Goal: Navigation & Orientation: Find specific page/section

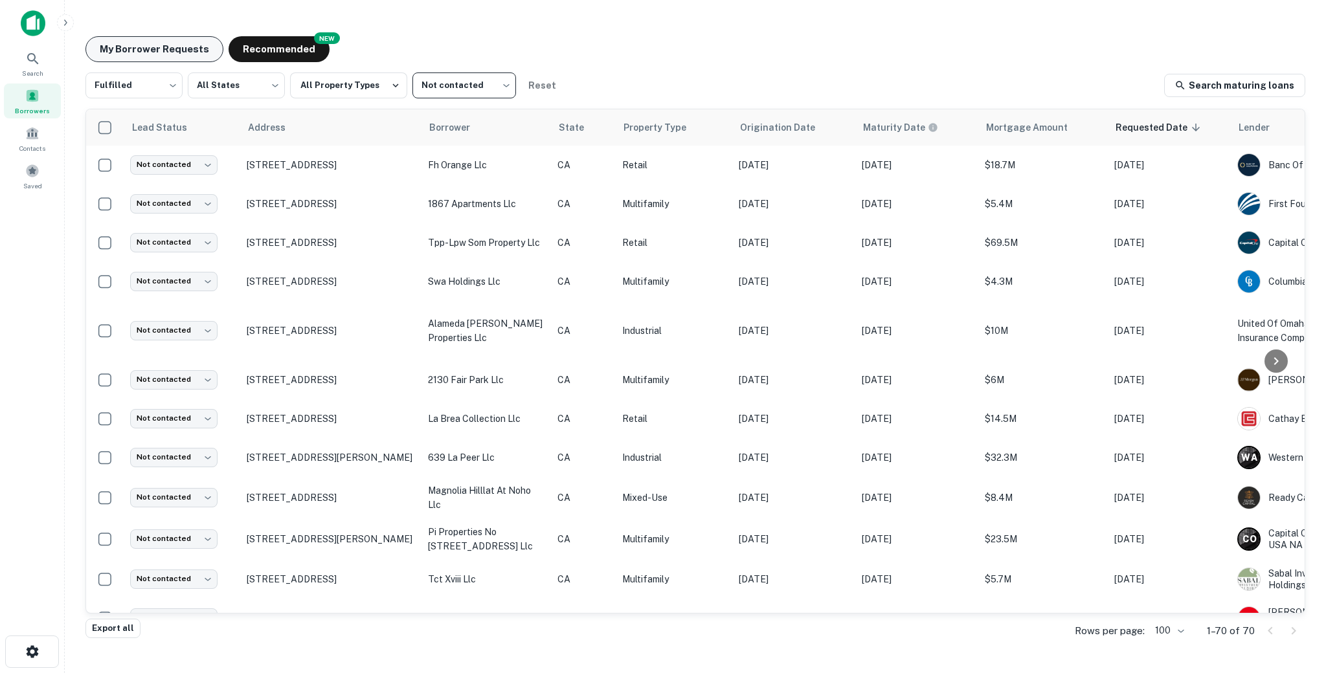
click at [162, 40] on button "My Borrower Requests" at bounding box center [154, 49] width 138 height 26
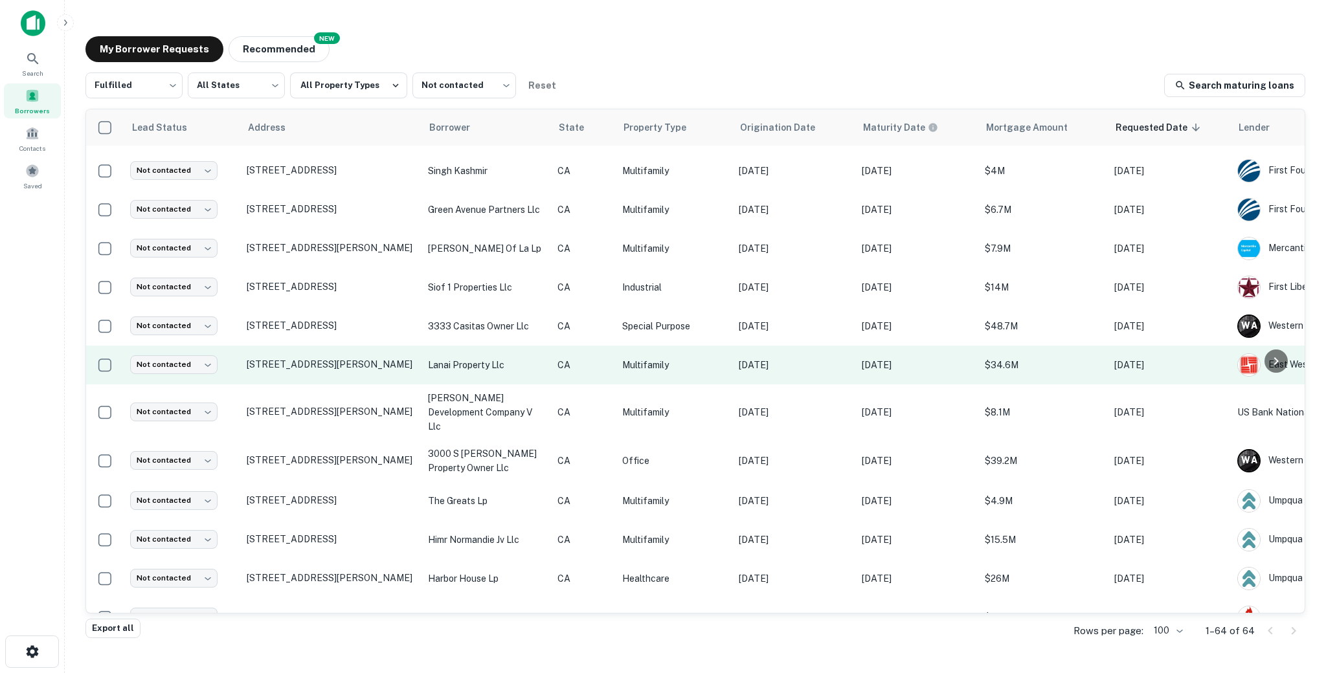
scroll to position [1040, 0]
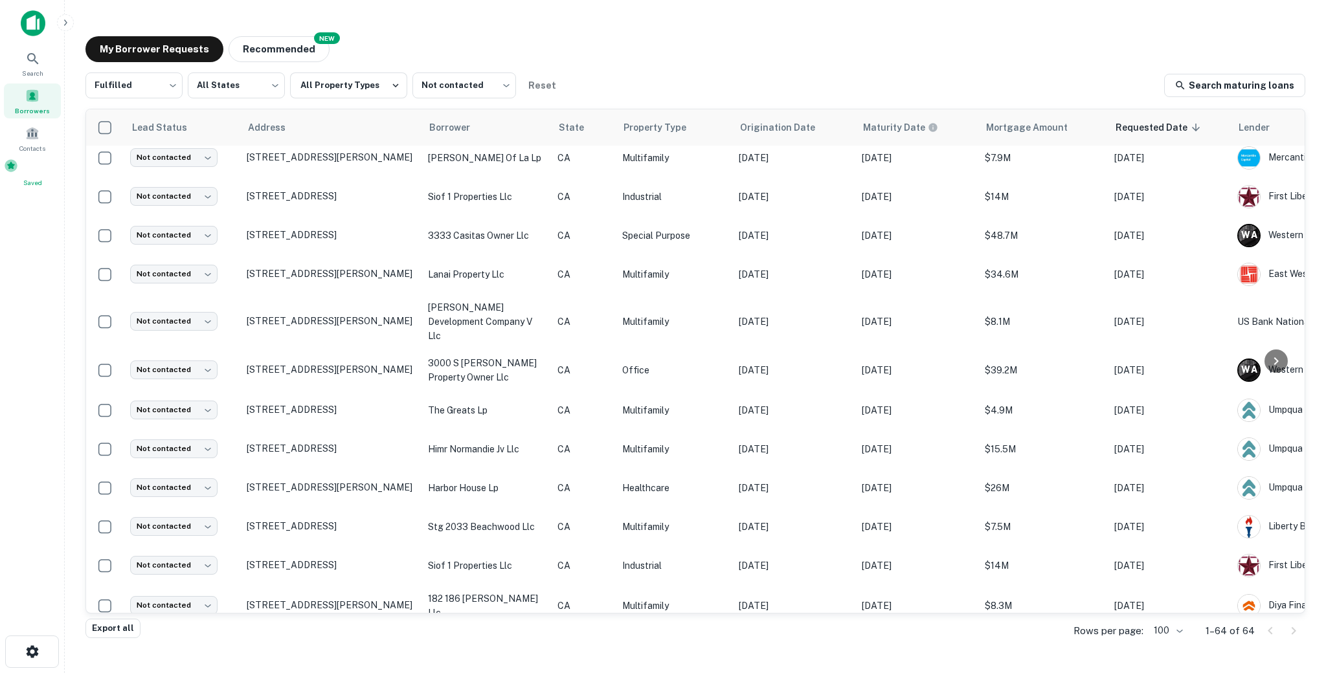
click at [31, 179] on div "Saved" at bounding box center [32, 173] width 57 height 29
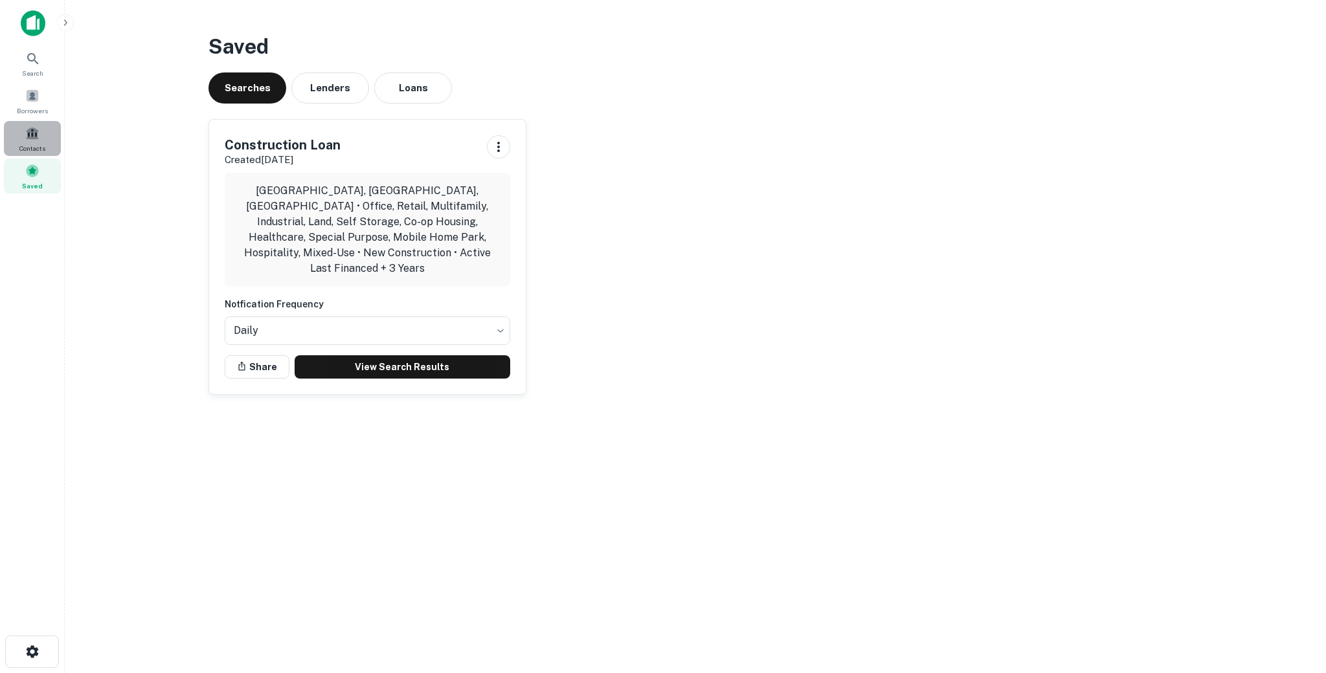
click at [30, 131] on span at bounding box center [32, 133] width 14 height 14
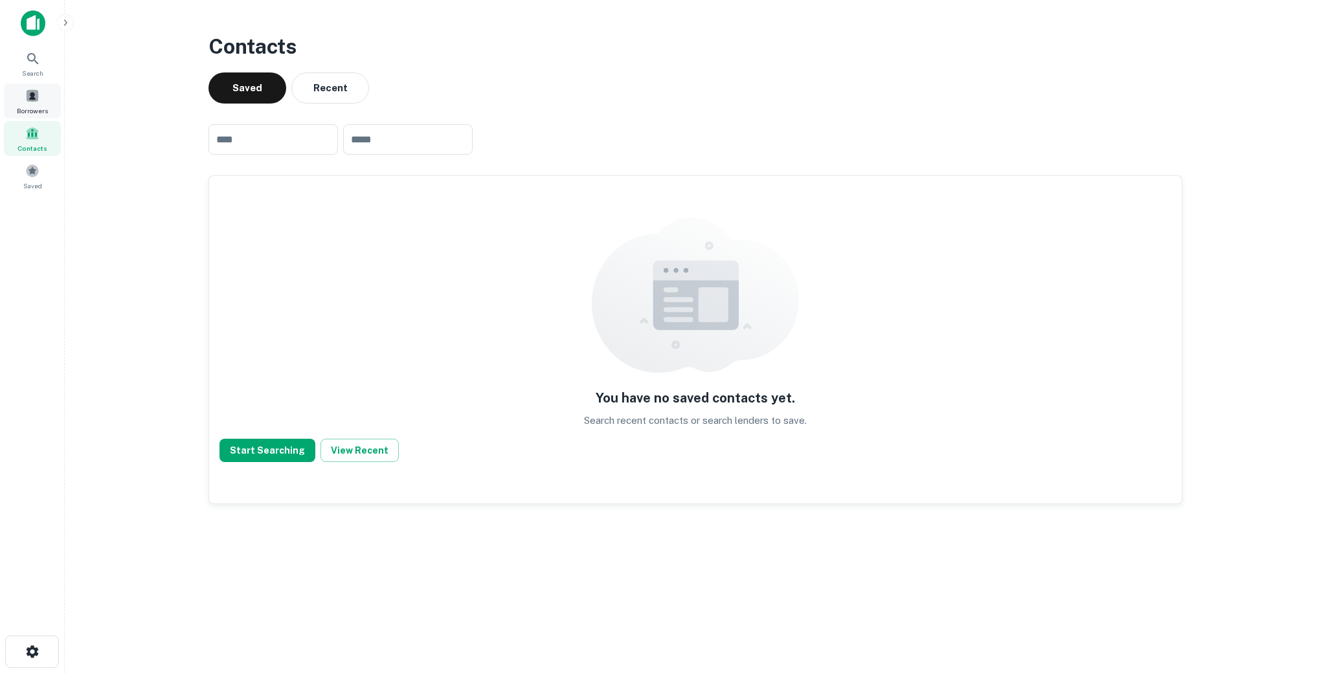
click at [44, 96] on div "Borrowers" at bounding box center [32, 100] width 57 height 35
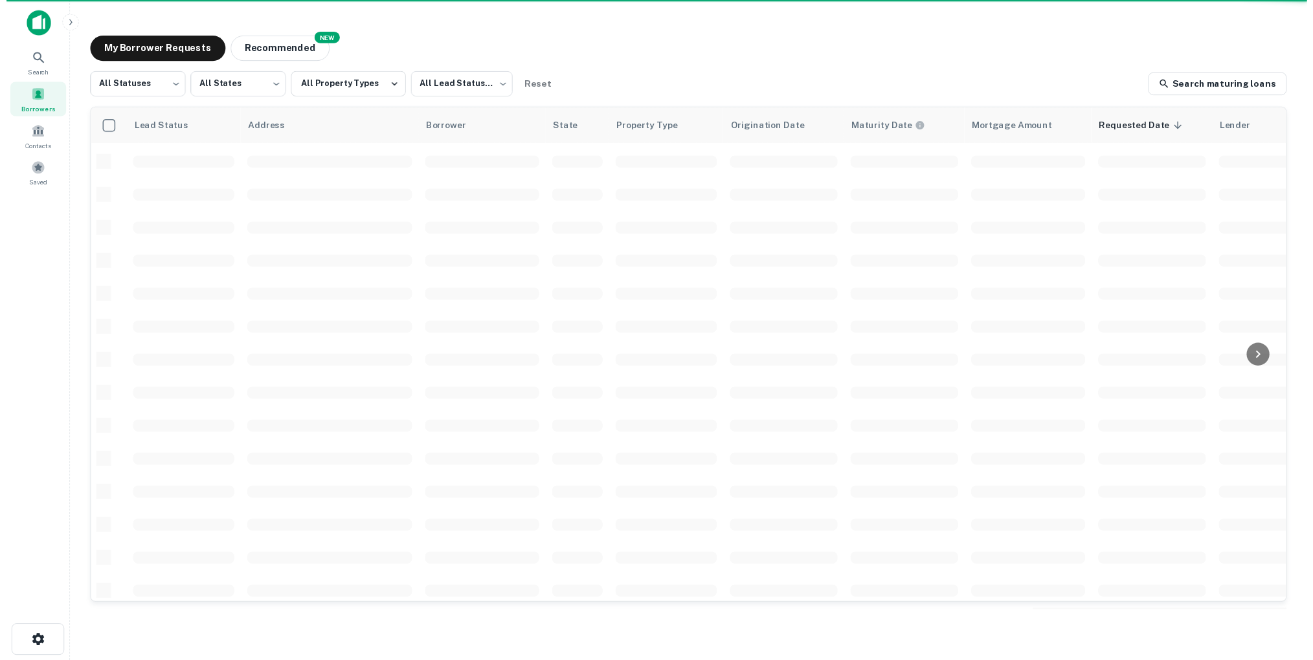
scroll to position [374, 0]
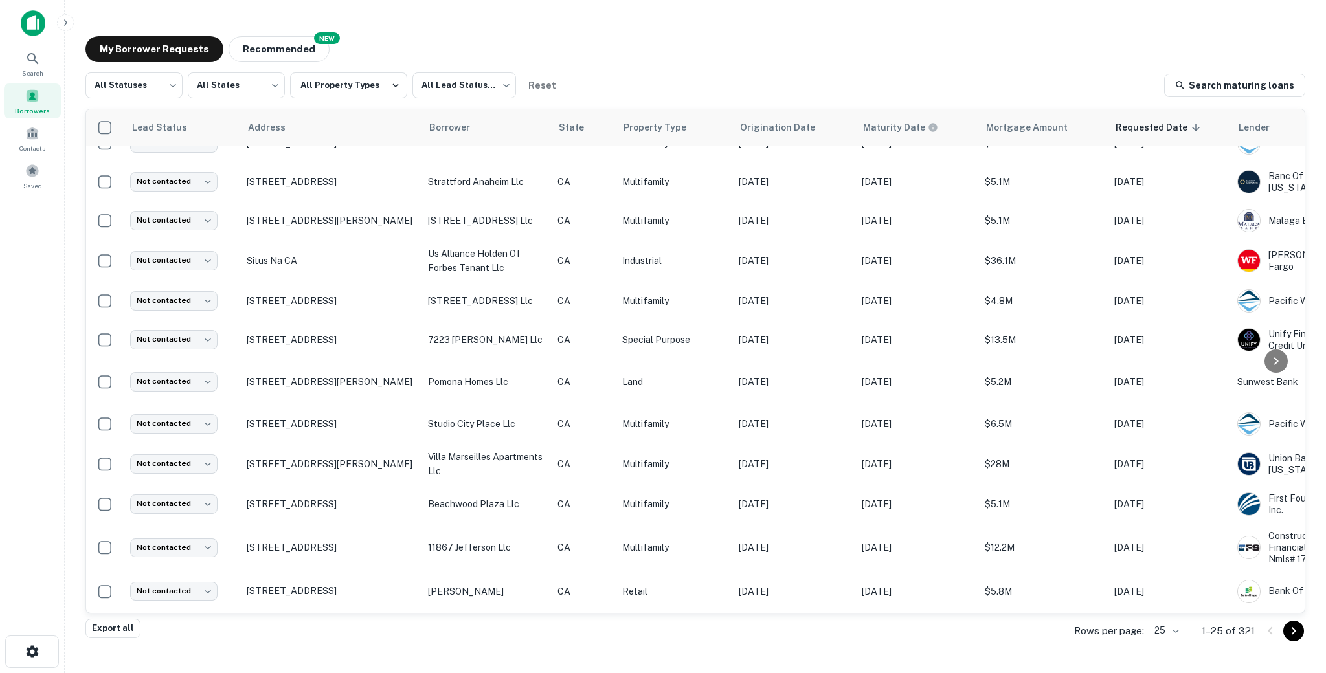
click at [1157, 630] on body "Search Borrowers Contacts Saved My Borrower Requests NEW Recommended All Status…" at bounding box center [663, 336] width 1326 height 673
click at [1175, 649] on li "1000" at bounding box center [1167, 645] width 44 height 23
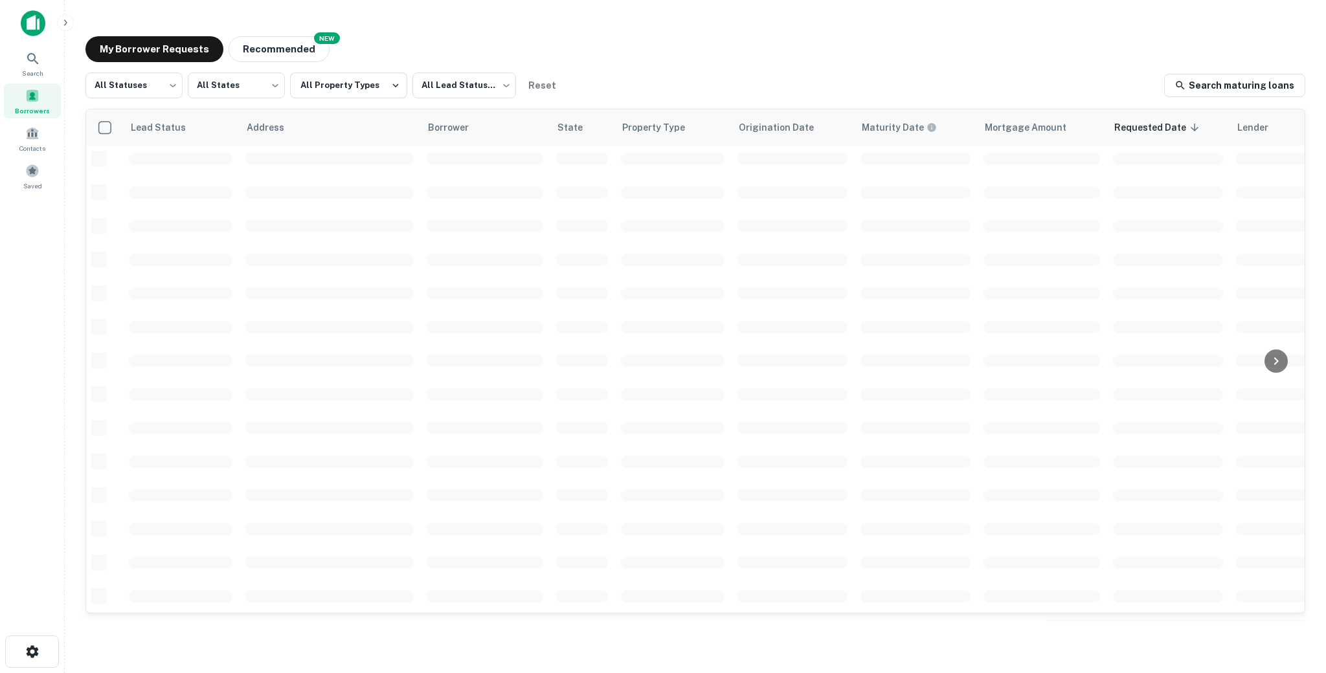
scroll to position [374, 0]
